Goal: Task Accomplishment & Management: Manage account settings

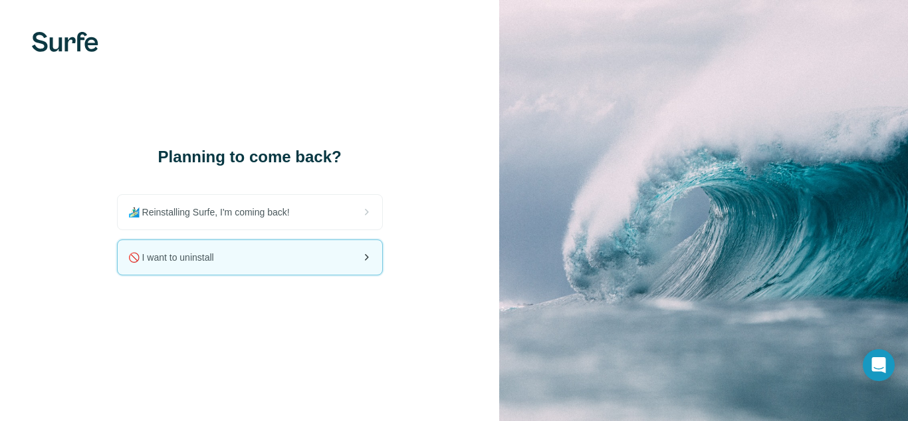
click at [364, 256] on icon at bounding box center [366, 257] width 16 height 16
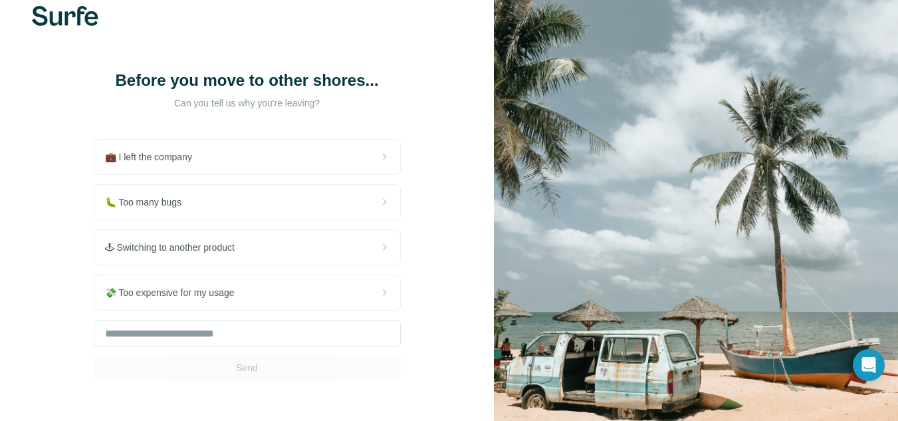
scroll to position [28, 0]
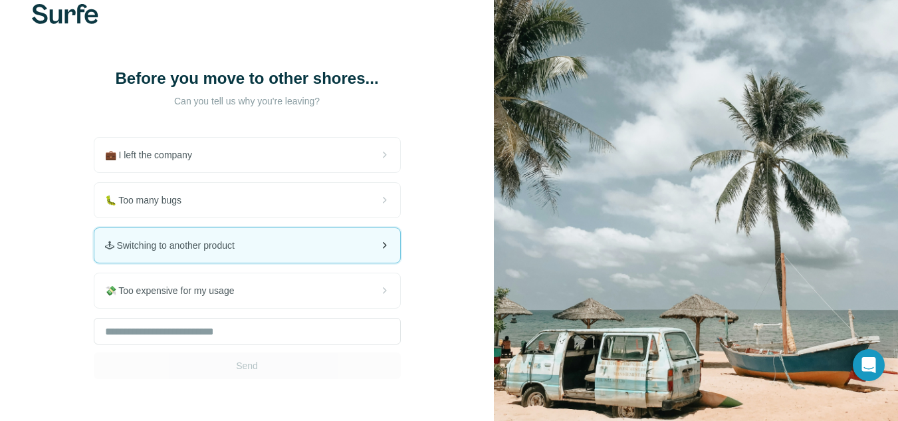
click at [349, 240] on div "🕹 Switching to another product" at bounding box center [247, 245] width 306 height 35
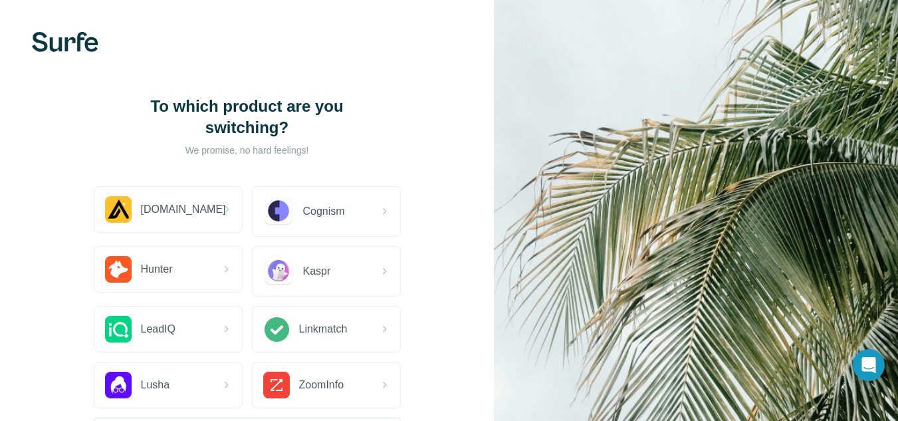
click at [391, 263] on icon at bounding box center [384, 271] width 16 height 16
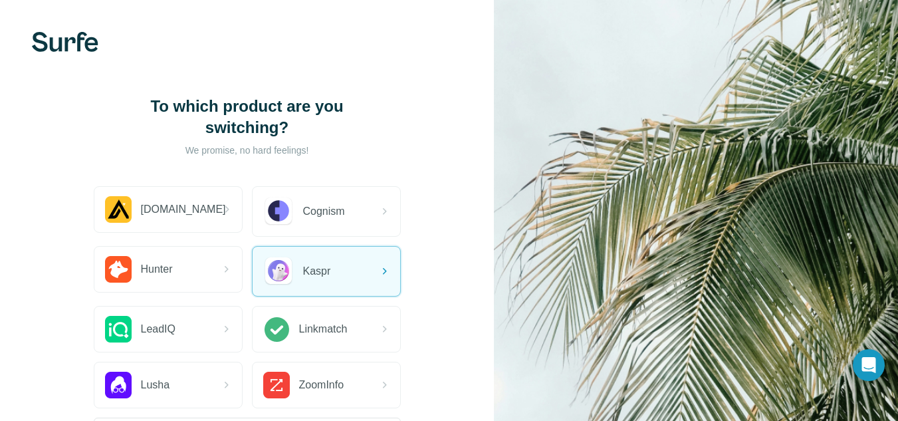
scroll to position [109, 0]
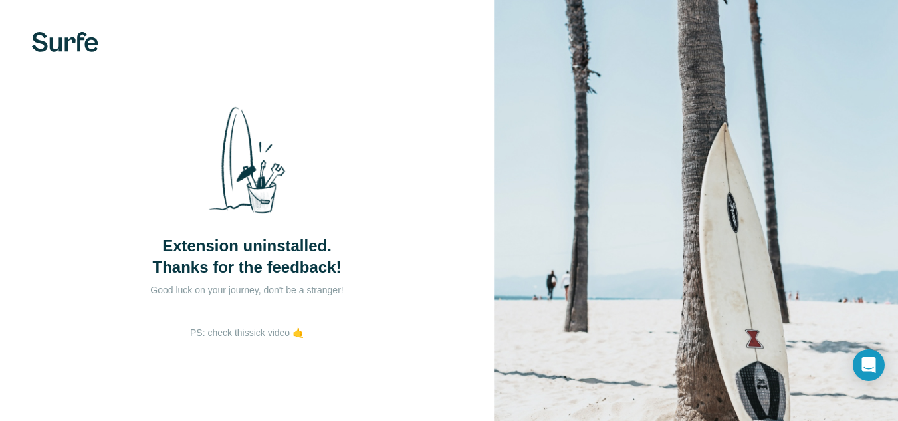
scroll to position [14, 0]
